Goal: Task Accomplishment & Management: Manage account settings

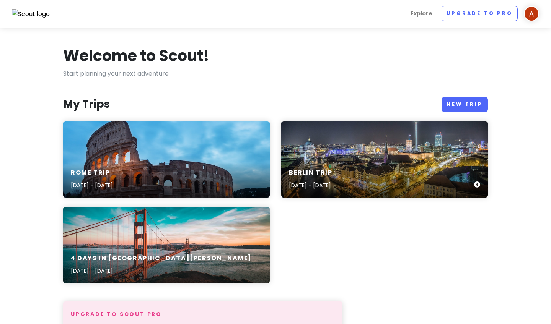
click at [219, 141] on div "Berlin Trip [DATE] - [DATE]" at bounding box center [384, 159] width 206 height 76
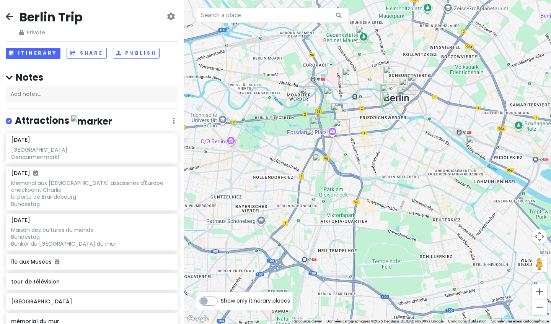
click at [219, 139] on img "Neue Nationalgalerie" at bounding box center [313, 136] width 17 height 17
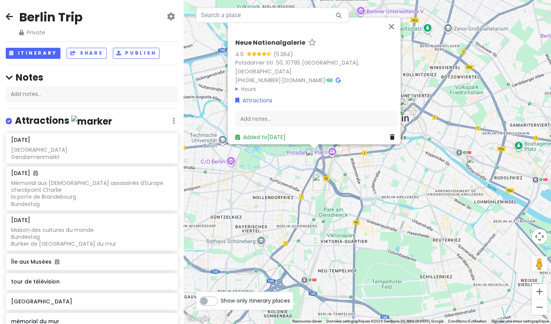
click at [219, 169] on div "Neue Nationalgalerie 4.6 (5 384) [STREET_ADDRESS] 50, [GEOGRAPHIC_DATA] [PHONE_…" at bounding box center [367, 162] width 367 height 324
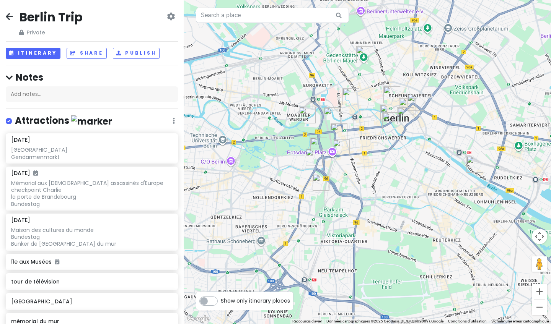
click at [219, 146] on img "Philharmonie de Berlin" at bounding box center [318, 146] width 17 height 17
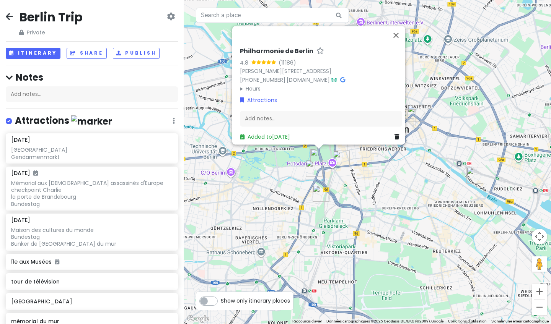
click at [219, 160] on img "Musée du Mur de Berlin" at bounding box center [341, 159] width 17 height 17
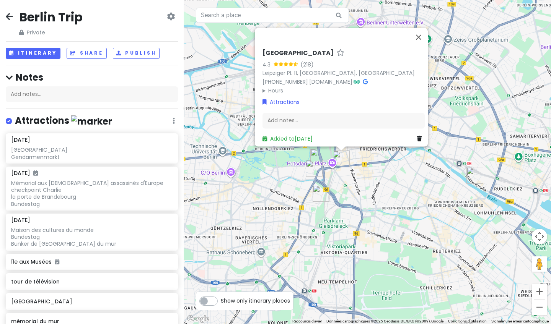
click at [219, 180] on div "[GEOGRAPHIC_DATA] 4.3 (218) [GEOGRAPHIC_DATA]. 11, [GEOGRAPHIC_DATA] [PHONE_NUM…" at bounding box center [367, 162] width 367 height 324
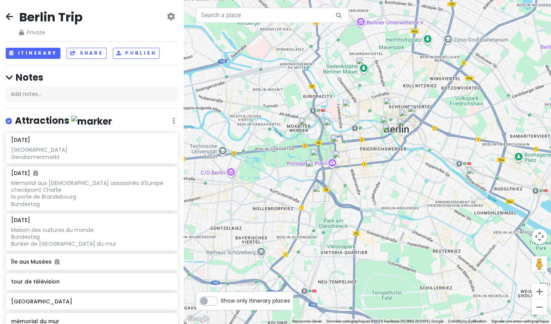
click at [219, 143] on img "Vendredi 15/08" at bounding box center [338, 143] width 17 height 17
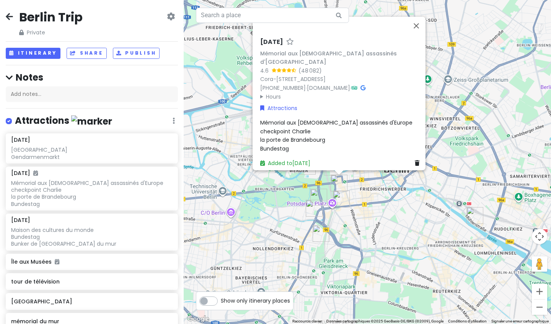
click at [219, 171] on div "[DATE] Mémorial aux [DEMOGRAPHIC_DATA] assassinés d'Europe 4.6 (48 082) [STREET…" at bounding box center [367, 162] width 367 height 324
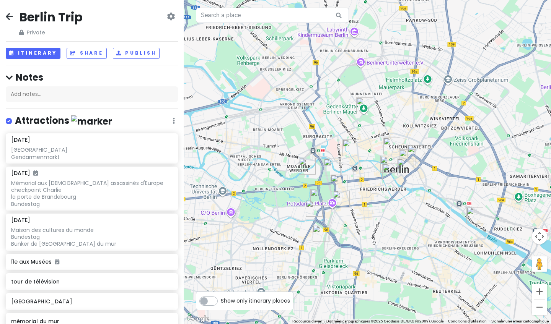
click at [219, 196] on img "Musée du Mur de Berlin" at bounding box center [341, 199] width 17 height 17
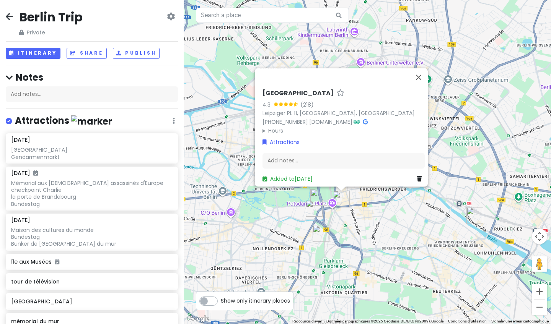
click at [219, 200] on div "[GEOGRAPHIC_DATA] 4.3 (218) [GEOGRAPHIC_DATA]. 11, [GEOGRAPHIC_DATA] [PHONE_NUM…" at bounding box center [367, 162] width 367 height 324
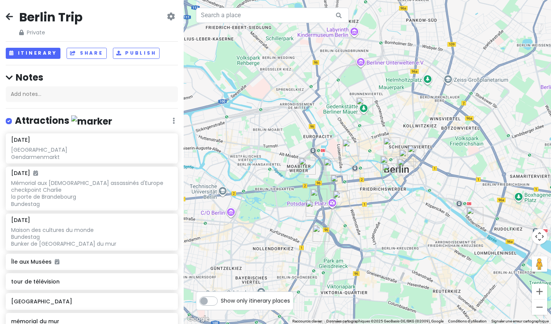
click at [219, 184] on img "Vendredi 15/08" at bounding box center [338, 183] width 17 height 17
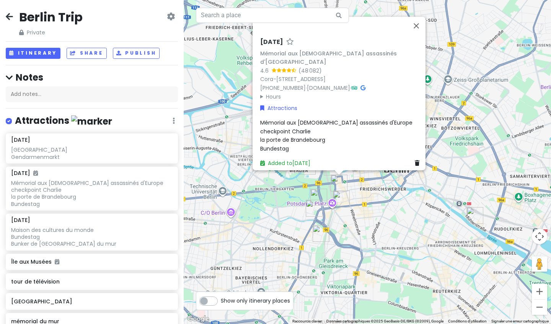
click at [219, 181] on div "[DATE] Mémorial aux [DEMOGRAPHIC_DATA] assassinés d'Europe 4.6 (48 082) [STREET…" at bounding box center [367, 162] width 367 height 324
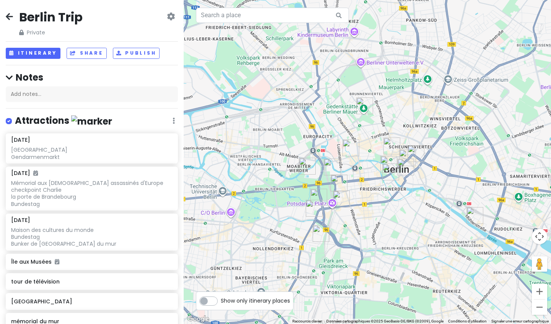
click at [219, 166] on img "Rotes Rathaus, Hôtel de Ville" at bounding box center [405, 167] width 17 height 17
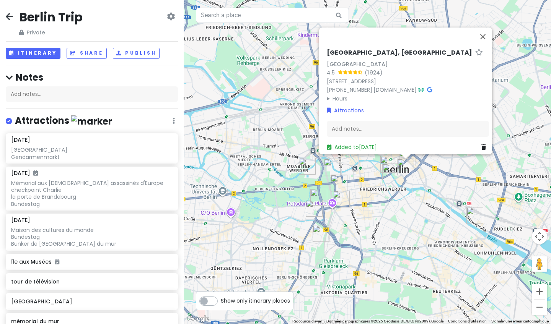
click at [219, 164] on div "[GEOGRAPHIC_DATA], [GEOGRAPHIC_DATA] 4.5 ([GEOGRAPHIC_DATA][STREET_ADDRESS] [PH…" at bounding box center [367, 162] width 367 height 324
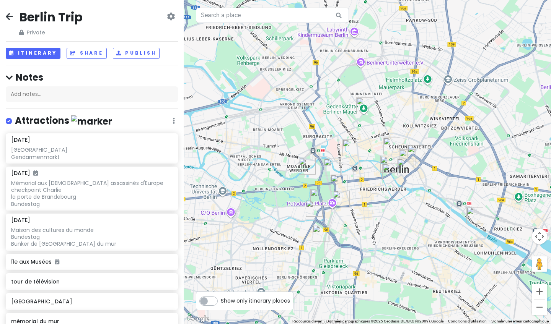
click at [219, 143] on img "Hackesche Höfe ? centre commercial pour l'archi" at bounding box center [391, 146] width 17 height 17
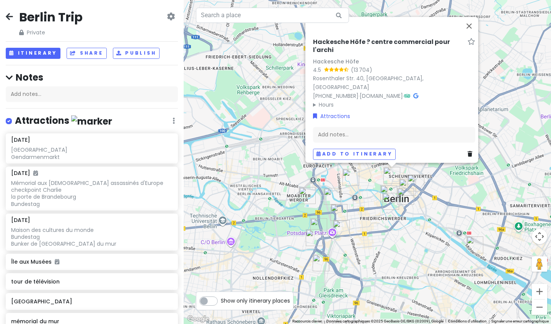
click at [219, 187] on img "cathédrale de Berlin" at bounding box center [388, 193] width 17 height 17
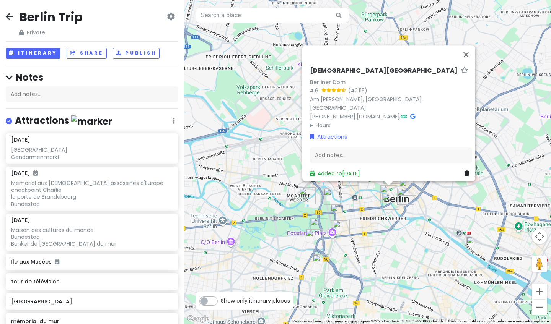
click at [219, 201] on img "Île aux Musées" at bounding box center [390, 201] width 17 height 17
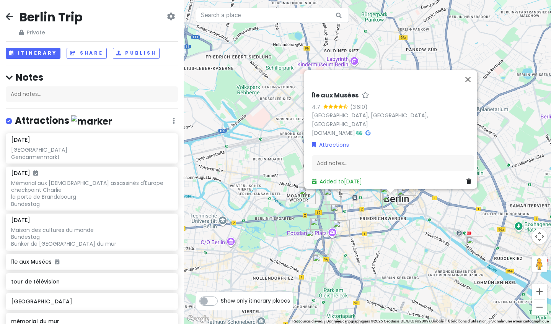
click at [219, 202] on div "Île aux Musées 4.7 (3 610) [GEOGRAPHIC_DATA], [GEOGRAPHIC_DATA], [GEOGRAPHIC_DA…" at bounding box center [367, 162] width 367 height 324
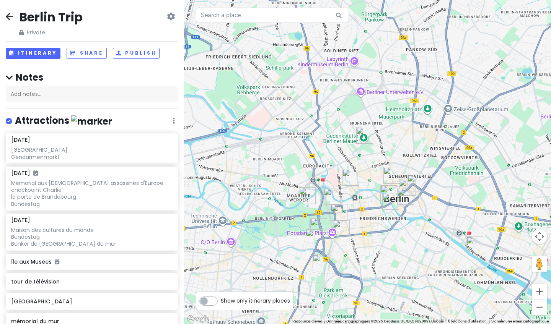
click at [219, 185] on img "tour de télévision" at bounding box center [407, 187] width 17 height 17
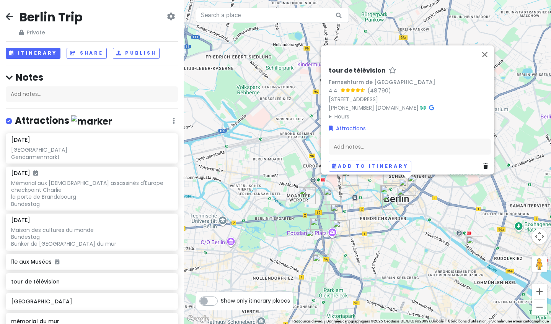
click at [219, 194] on img "Bundestag" at bounding box center [331, 196] width 17 height 17
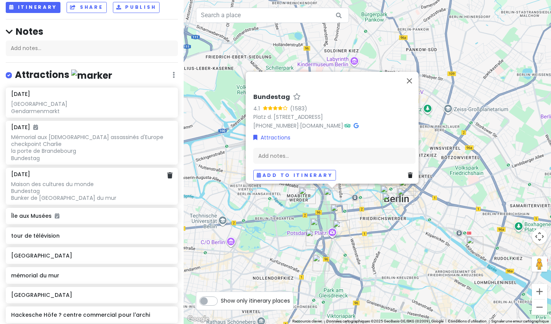
scroll to position [47, 0]
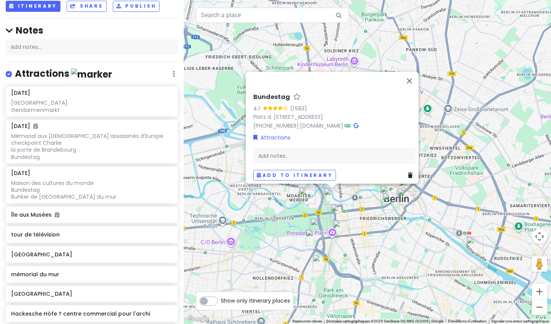
click at [219, 245] on img "East Side Gallery" at bounding box center [474, 245] width 17 height 17
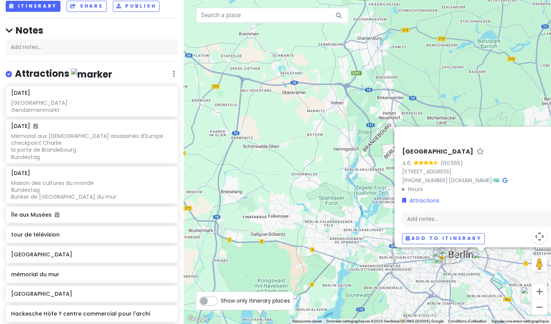
click at [219, 123] on div "[GEOGRAPHIC_DATA] 4.6 (60 565) [STREET_ADDRESS] [PHONE_NUMBER] · [DOMAIN_NAME] …" at bounding box center [367, 162] width 367 height 324
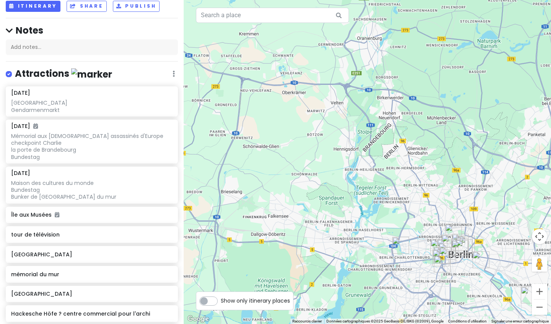
click at [219, 123] on div at bounding box center [367, 162] width 367 height 324
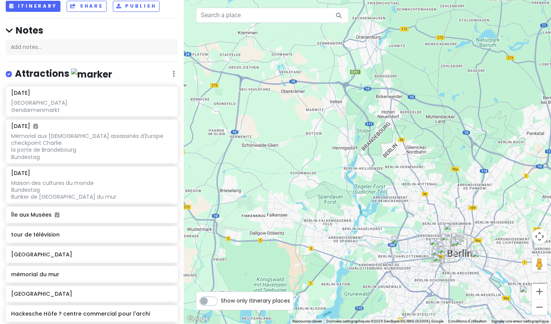
click at [219, 248] on div at bounding box center [367, 162] width 367 height 324
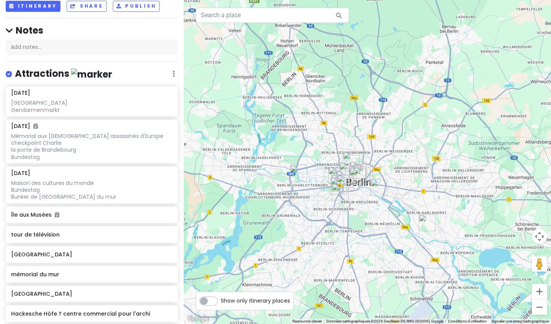
drag, startPoint x: 443, startPoint y: 279, endPoint x: 340, endPoint y: 208, distance: 125.8
click at [219, 208] on div at bounding box center [367, 162] width 367 height 324
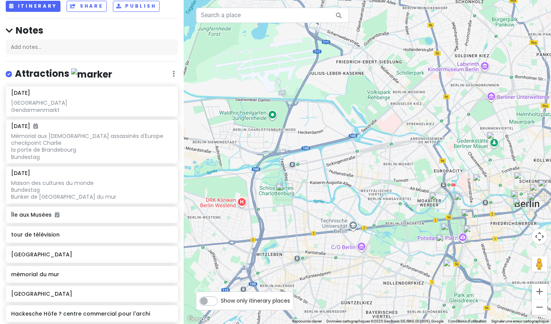
click at [219, 192] on img "Schloss Charlottenburg" at bounding box center [284, 192] width 17 height 17
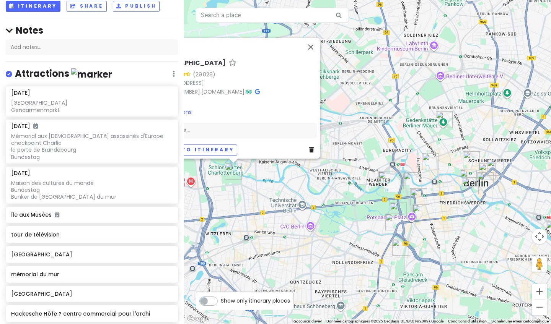
drag, startPoint x: 361, startPoint y: 223, endPoint x: 295, endPoint y: 203, distance: 68.8
click at [219, 202] on div "[GEOGRAPHIC_DATA] 4.6 (29 029) [GEOGRAPHIC_DATA] 10-22, [GEOGRAPHIC_DATA] [PHON…" at bounding box center [367, 162] width 367 height 324
drag, startPoint x: 267, startPoint y: 113, endPoint x: 310, endPoint y: 109, distance: 43.0
click at [219, 109] on div "[GEOGRAPHIC_DATA] 4.6 (29 029) [GEOGRAPHIC_DATA] 10-22, [GEOGRAPHIC_DATA] [PHON…" at bounding box center [235, 107] width 168 height 102
drag, startPoint x: 292, startPoint y: 100, endPoint x: 323, endPoint y: 109, distance: 31.8
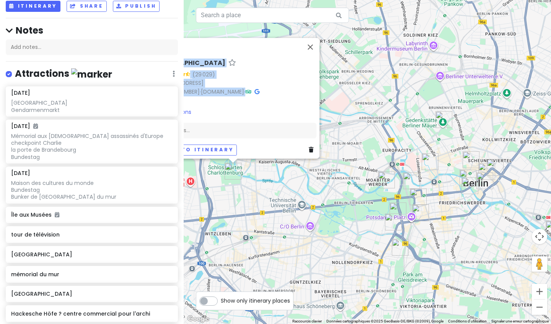
click at [219, 109] on div "[GEOGRAPHIC_DATA] 4.6 (29 029) [GEOGRAPHIC_DATA] 10-22, [GEOGRAPHIC_DATA] [PHON…" at bounding box center [367, 162] width 367 height 324
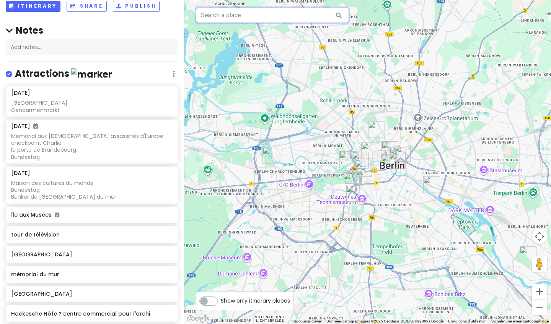
click at [219, 16] on input "text" at bounding box center [272, 15] width 153 height 15
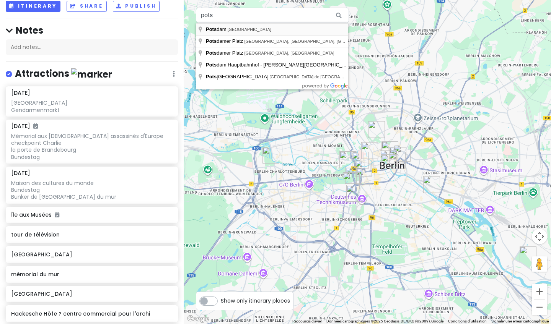
type input "[GEOGRAPHIC_DATA], [GEOGRAPHIC_DATA]"
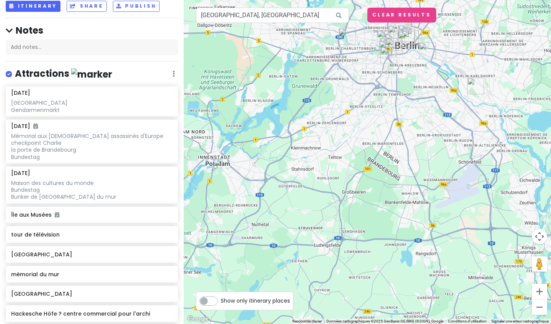
drag, startPoint x: 342, startPoint y: 120, endPoint x: 235, endPoint y: 163, distance: 115.4
click at [219, 163] on div at bounding box center [367, 162] width 367 height 324
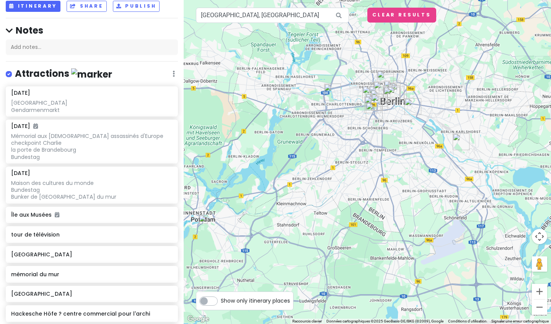
drag, startPoint x: 327, startPoint y: 157, endPoint x: 324, endPoint y: 205, distance: 47.9
click at [219, 205] on div at bounding box center [367, 162] width 367 height 324
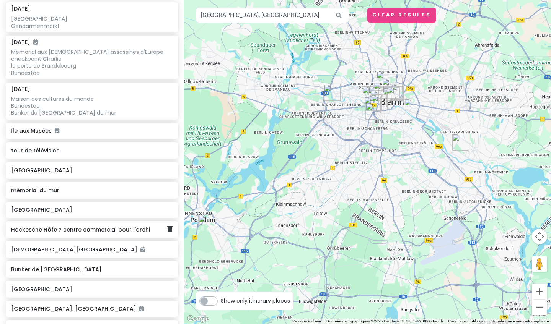
scroll to position [132, 0]
click at [76, 253] on h6 "[DEMOGRAPHIC_DATA][GEOGRAPHIC_DATA]" at bounding box center [89, 249] width 156 height 7
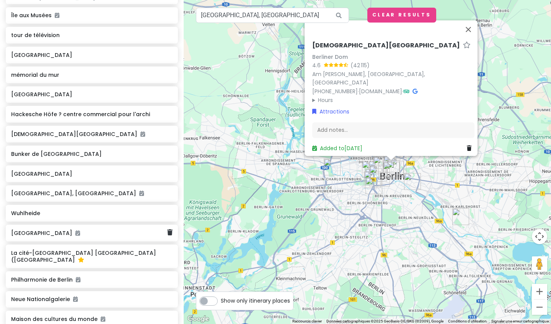
scroll to position [249, 0]
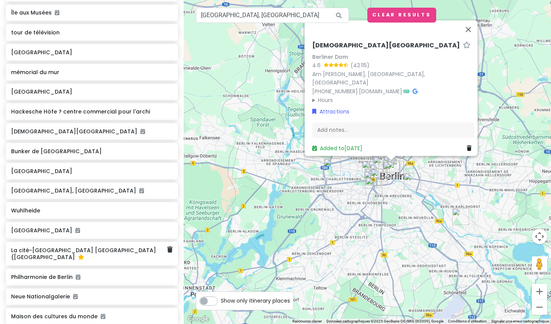
click at [67, 266] on div "La cité-[GEOGRAPHIC_DATA] [GEOGRAPHIC_DATA] ([GEOGRAPHIC_DATA]" at bounding box center [92, 254] width 172 height 24
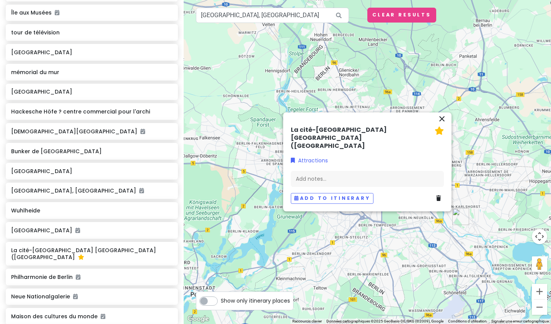
click at [219, 123] on icon "close" at bounding box center [441, 118] width 9 height 9
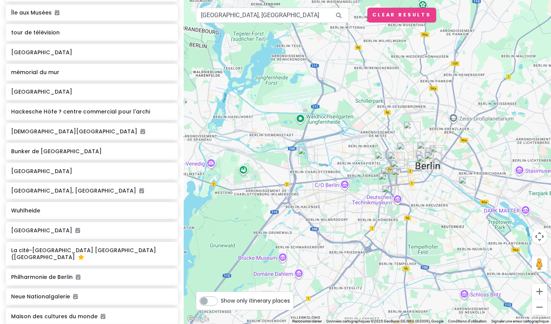
click at [219, 158] on img "Maison des cultures du monde" at bounding box center [383, 160] width 17 height 17
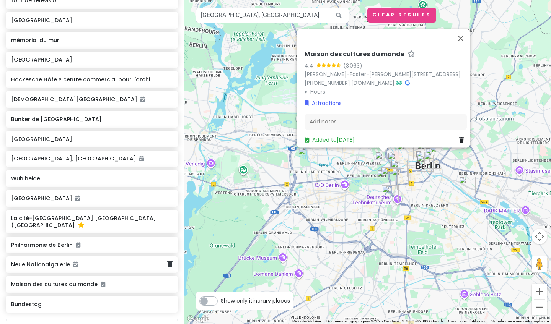
scroll to position [282, 0]
click at [75, 233] on div "La cité-[GEOGRAPHIC_DATA] [GEOGRAPHIC_DATA] ([GEOGRAPHIC_DATA]" at bounding box center [92, 221] width 172 height 24
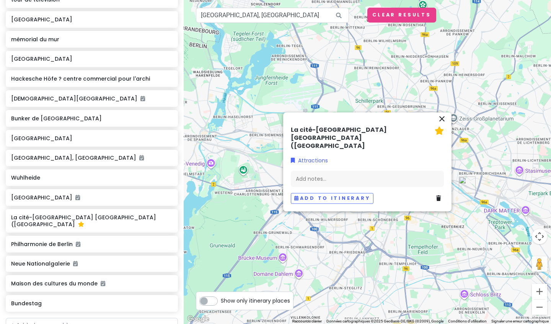
click at [219, 138] on h6 "La cité-[GEOGRAPHIC_DATA] [GEOGRAPHIC_DATA] ([GEOGRAPHIC_DATA]" at bounding box center [361, 139] width 141 height 24
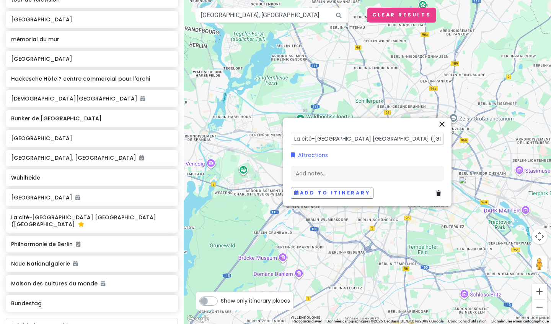
click at [219, 126] on icon "close" at bounding box center [441, 124] width 9 height 9
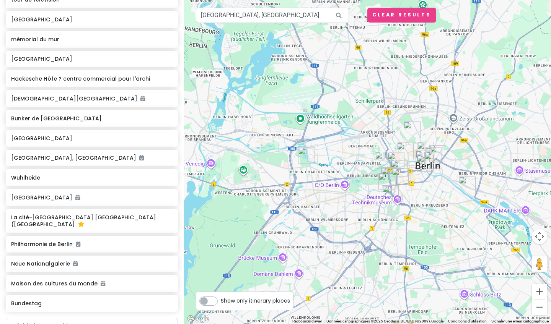
click at [219, 154] on img "Schloss Charlottenburg" at bounding box center [306, 155] width 17 height 17
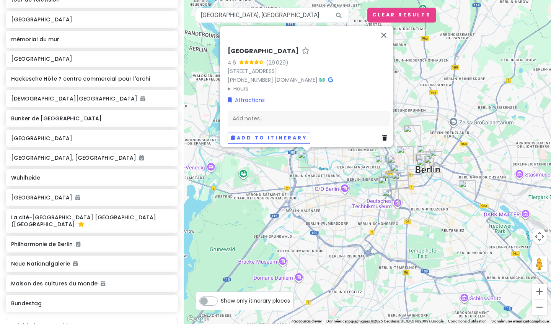
click at [219, 164] on img "Maison des cultures du monde" at bounding box center [383, 164] width 17 height 17
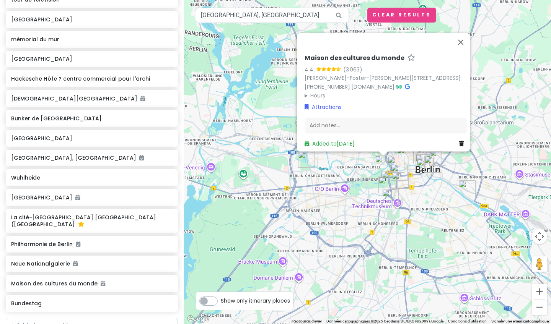
click at [219, 176] on img "Philharmonie de Berlin" at bounding box center [388, 179] width 17 height 17
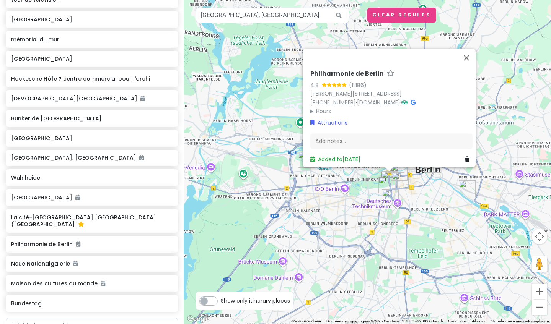
click at [219, 184] on img "Neue Nationalgalerie" at bounding box center [386, 185] width 17 height 17
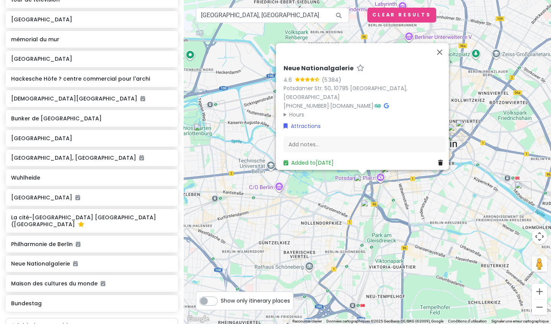
click at [219, 203] on div "Neue Nationalgalerie 4.6 (5 384) [STREET_ADDRESS] 50, [GEOGRAPHIC_DATA] [PHONE_…" at bounding box center [367, 162] width 367 height 324
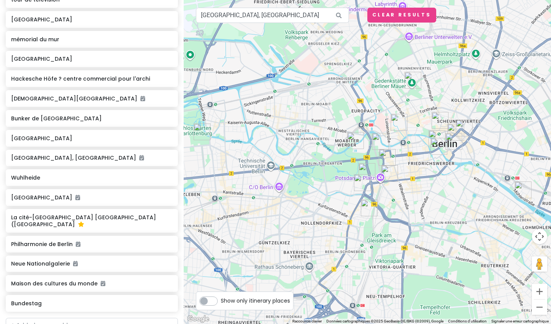
click at [219, 76] on img "mémorial du mur" at bounding box center [412, 80] width 17 height 17
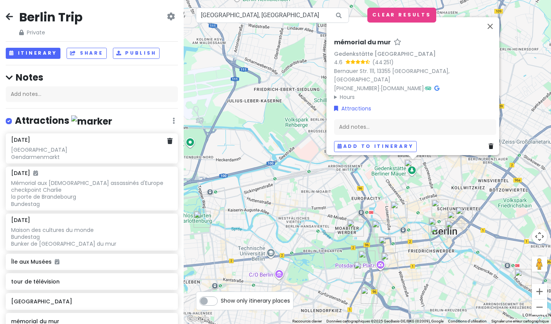
scroll to position [0, 0]
click at [86, 95] on div "Add notes..." at bounding box center [92, 94] width 172 height 16
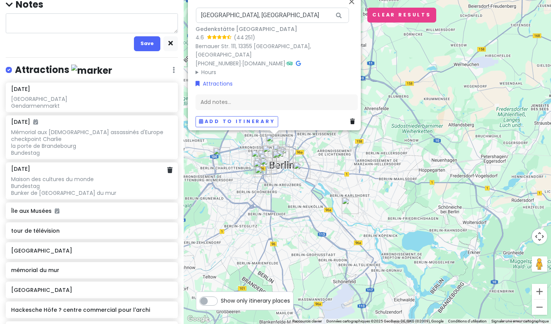
scroll to position [74, 0]
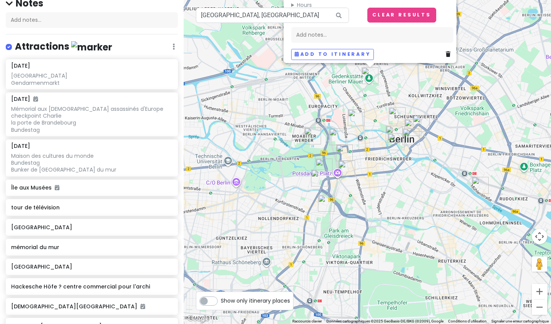
drag, startPoint x: 305, startPoint y: 172, endPoint x: 411, endPoint y: 203, distance: 110.0
click at [219, 203] on div "mémorial du mur Gedenkstätte [GEOGRAPHIC_DATA] 4.6 (44 251) Bernauer Str. [GEOG…" at bounding box center [367, 162] width 367 height 324
click at [219, 123] on img "tour de télévision" at bounding box center [412, 127] width 17 height 17
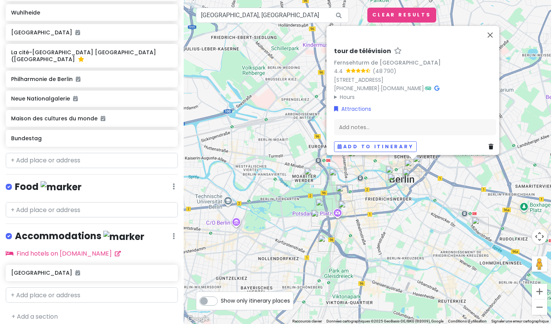
scroll to position [447, 0]
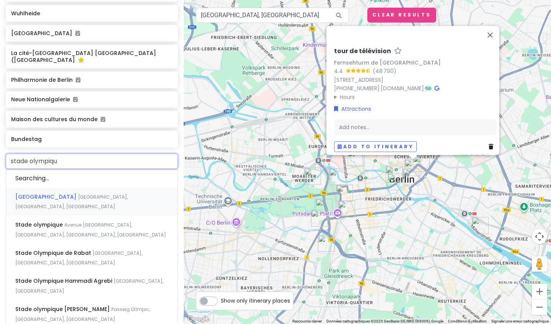
type input "stade olympique"
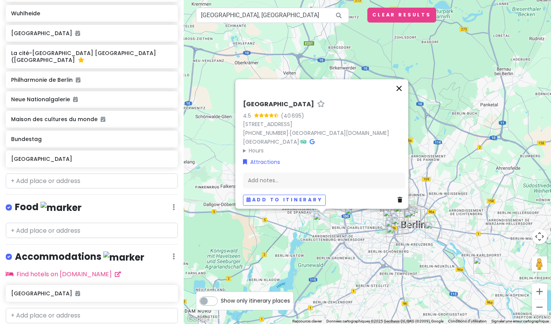
click at [219, 94] on button "Fermer" at bounding box center [399, 88] width 18 height 18
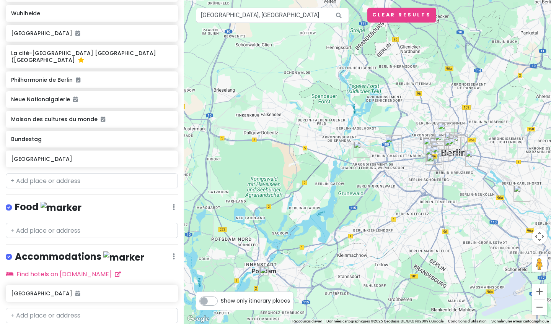
drag, startPoint x: 410, startPoint y: 134, endPoint x: 450, endPoint y: 61, distance: 83.0
click at [219, 61] on div at bounding box center [367, 162] width 367 height 324
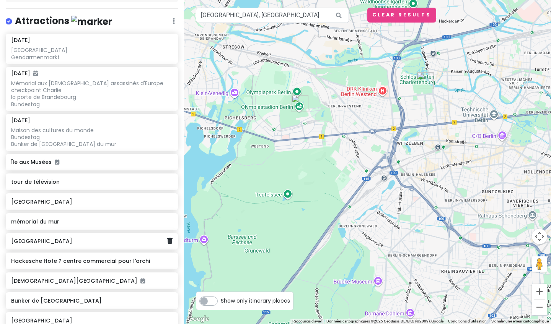
scroll to position [101, 0]
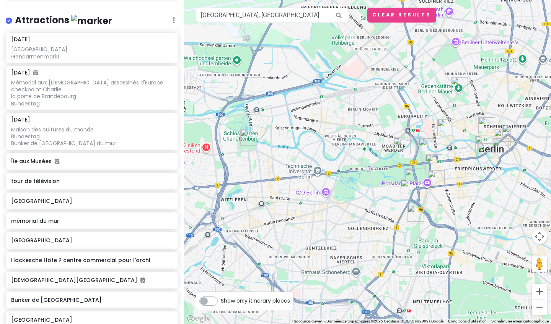
click at [219, 174] on div at bounding box center [367, 162] width 367 height 324
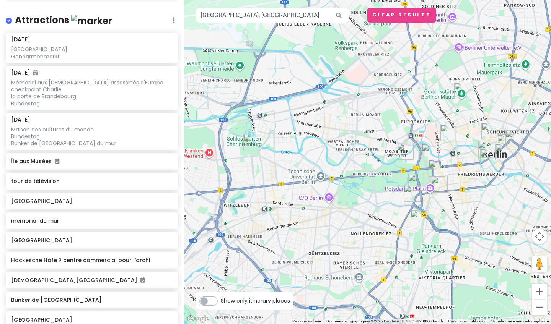
click at [219, 244] on div at bounding box center [367, 162] width 367 height 324
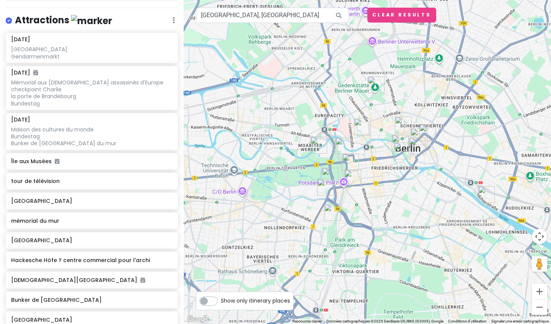
drag, startPoint x: 515, startPoint y: 208, endPoint x: 428, endPoint y: 203, distance: 87.4
click at [219, 202] on div at bounding box center [367, 162] width 367 height 324
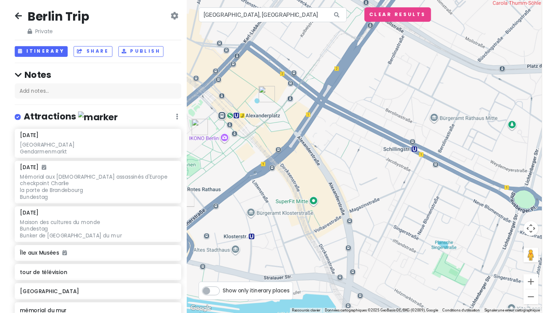
scroll to position [0, 0]
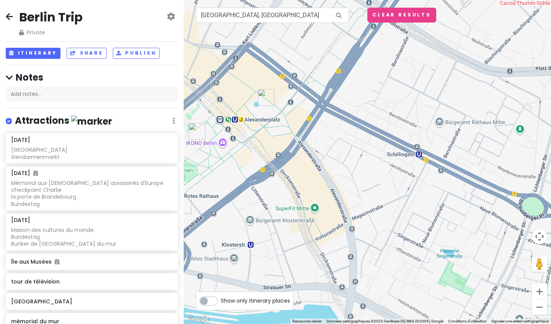
click at [173, 14] on icon at bounding box center [171, 16] width 8 height 6
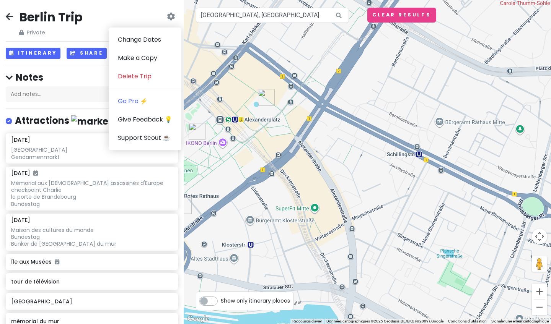
click at [75, 54] on icon at bounding box center [73, 53] width 7 height 5
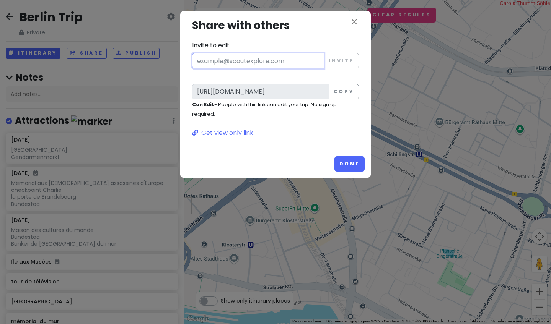
click at [219, 59] on input "Invite to edit" at bounding box center [258, 60] width 132 height 15
type input "l"
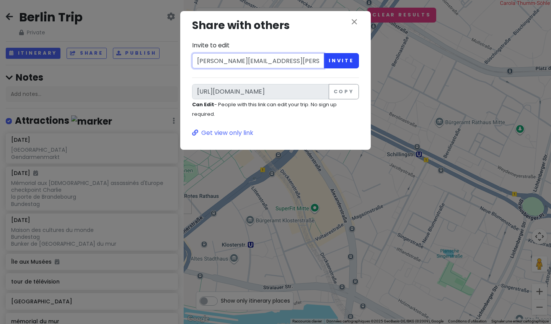
type input "[PERSON_NAME][EMAIL_ADDRESS][PERSON_NAME][DOMAIN_NAME]"
click at [219, 57] on button "Invite" at bounding box center [340, 60] width 35 height 15
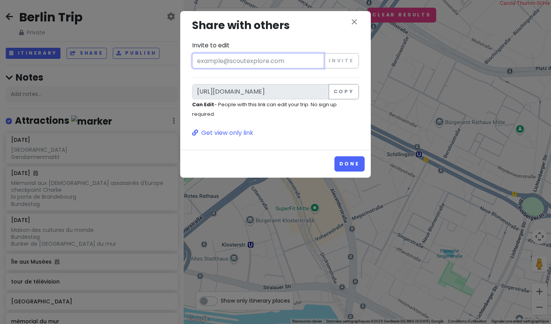
click at [219, 53] on input "Invite to edit" at bounding box center [258, 60] width 132 height 15
drag, startPoint x: 197, startPoint y: 60, endPoint x: 224, endPoint y: 62, distance: 27.6
click at [219, 62] on input "Invite to edit" at bounding box center [258, 60] width 132 height 15
click at [219, 89] on button "Copy" at bounding box center [343, 91] width 30 height 15
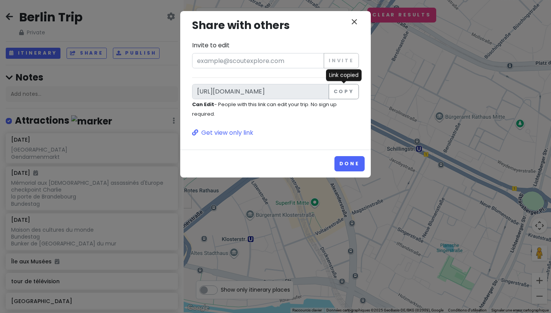
click at [219, 22] on icon "close" at bounding box center [353, 21] width 9 height 9
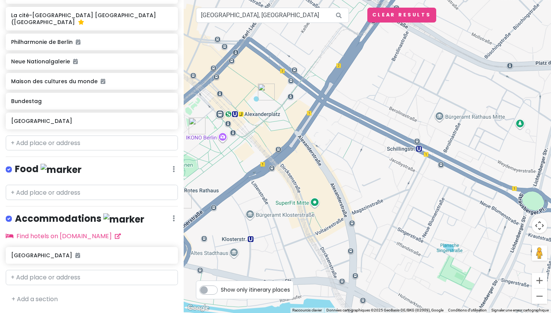
scroll to position [492, 0]
click at [69, 146] on input "text" at bounding box center [92, 143] width 172 height 15
paste input "Berliner Unterwelten"
type input "Berliner Unterwelten"
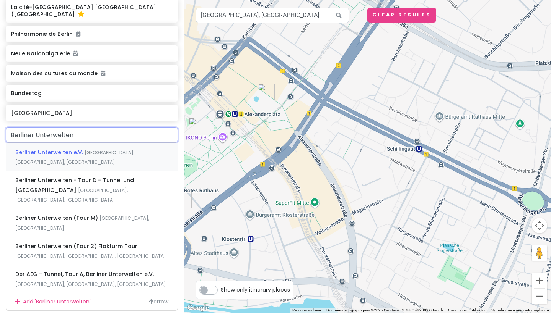
click at [57, 156] on span "Berliner Unterwelten e.V." at bounding box center [49, 153] width 69 height 8
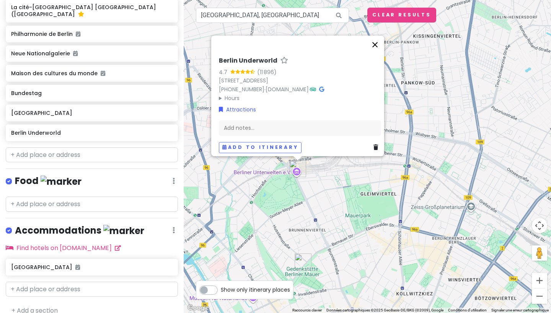
click at [219, 41] on button "Fermer" at bounding box center [374, 45] width 18 height 18
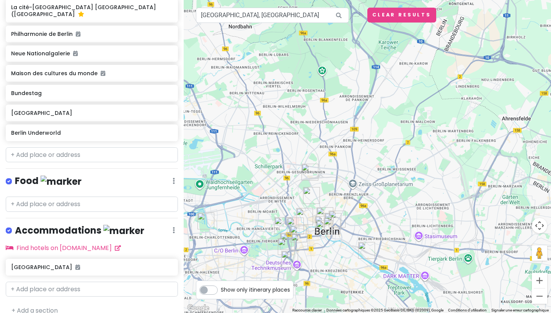
click at [219, 170] on img "Berlin Underworld" at bounding box center [309, 172] width 17 height 17
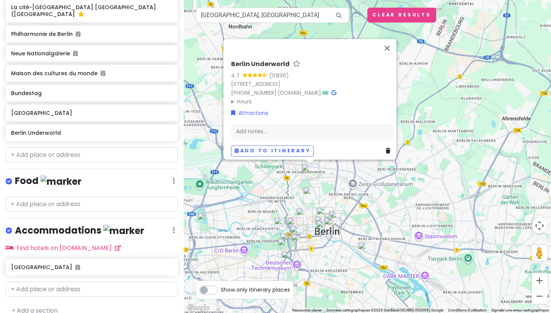
click at [219, 194] on img "mémorial du mur" at bounding box center [311, 195] width 17 height 17
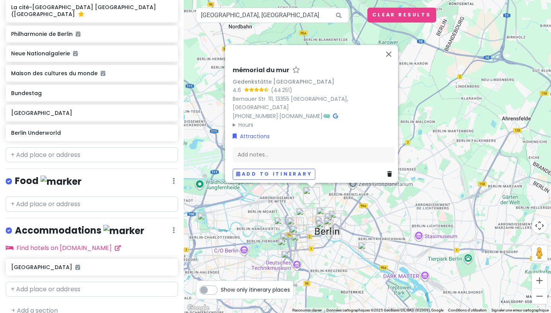
click at [219, 119] on div "mémorial du mur Gedenkstätte [GEOGRAPHIC_DATA] 4.6 (44 251) Bernauer Str. [GEOG…" at bounding box center [367, 156] width 367 height 313
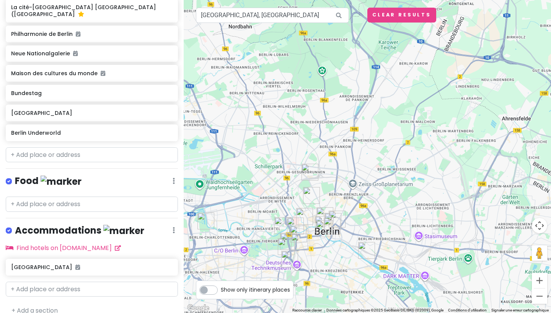
click at [219, 174] on img "Berlin Underworld" at bounding box center [309, 172] width 17 height 17
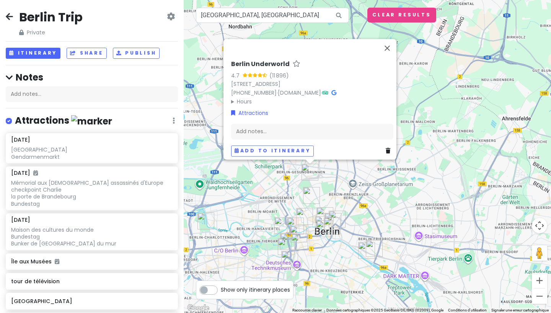
scroll to position [0, 0]
click at [70, 158] on div "[GEOGRAPHIC_DATA] Gendarmenmarkt" at bounding box center [91, 153] width 161 height 14
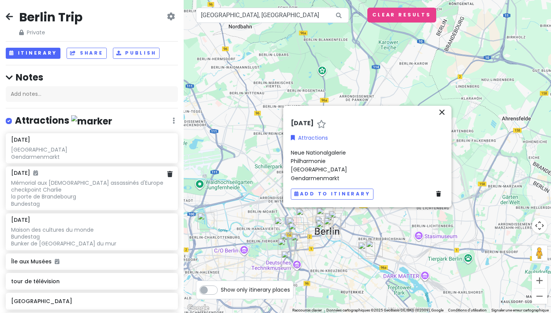
click at [85, 160] on div "Mémorial aux [DEMOGRAPHIC_DATA] assassinés d'Europe checkpoint Charlie la porte…" at bounding box center [91, 153] width 161 height 14
